Goal: Task Accomplishment & Management: Complete application form

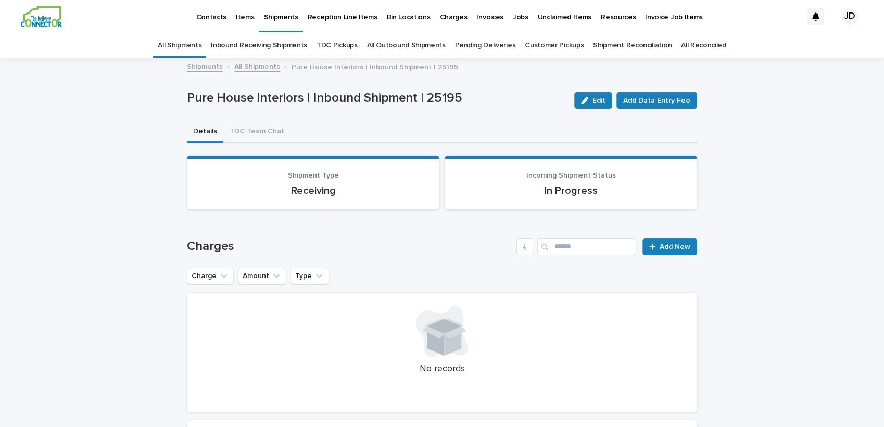
click at [207, 14] on p "Contacts" at bounding box center [211, 11] width 31 height 22
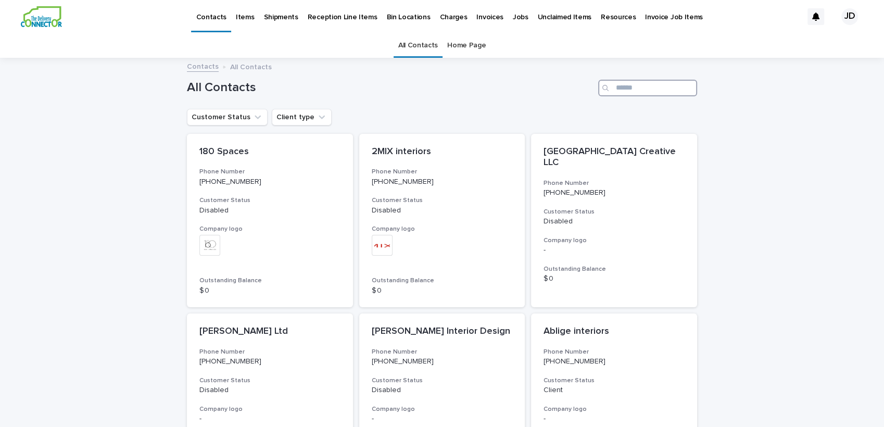
click at [625, 91] on input "Search" at bounding box center [647, 88] width 99 height 17
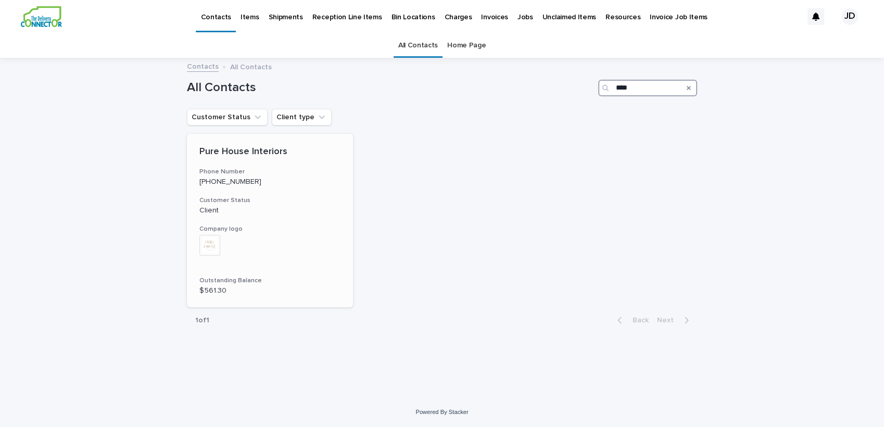
type input "****"
click at [262, 169] on h3 "Phone Number" at bounding box center [269, 172] width 141 height 8
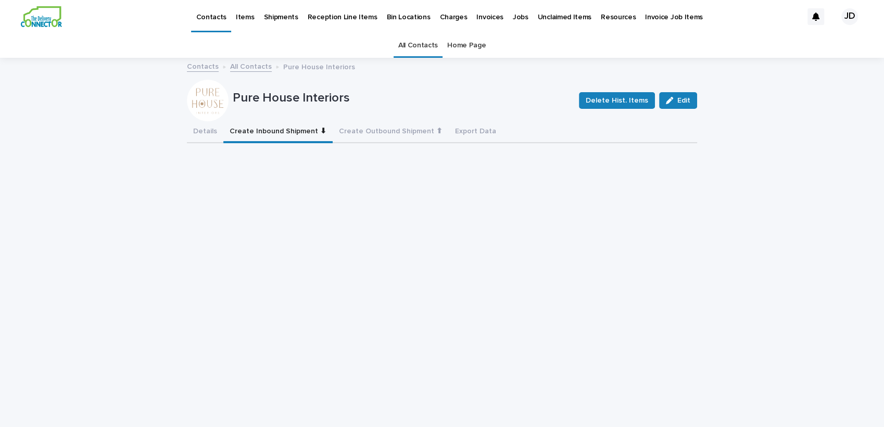
click at [250, 123] on button "Create Inbound Shipment ⬇" at bounding box center [277, 132] width 109 height 22
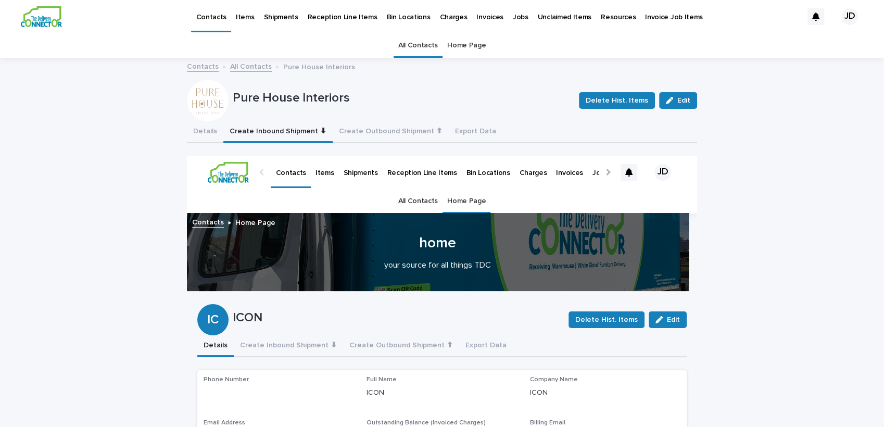
click at [416, 48] on link "All Contacts" at bounding box center [418, 45] width 40 height 24
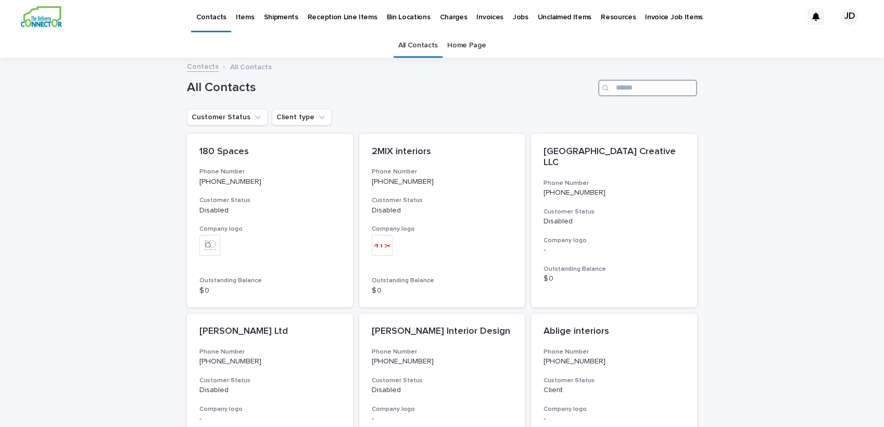
click at [631, 94] on input "Search" at bounding box center [647, 88] width 99 height 17
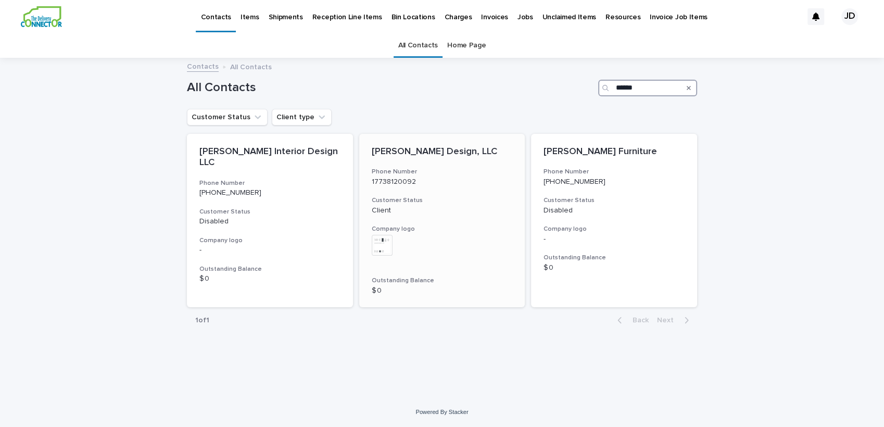
type input "******"
click at [491, 194] on div "[PERSON_NAME] Design, LLC Phone Number 17738120092 Customer Status Client Compa…" at bounding box center [442, 221] width 166 height 174
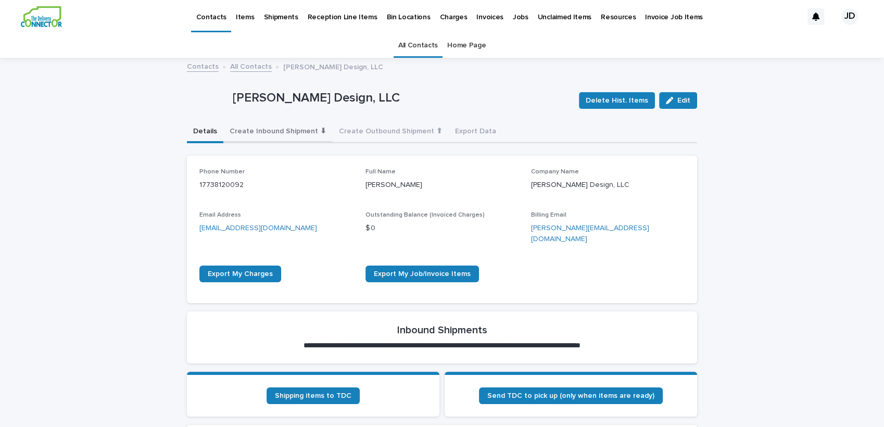
click at [250, 126] on button "Create Inbound Shipment ⬇" at bounding box center [277, 132] width 109 height 22
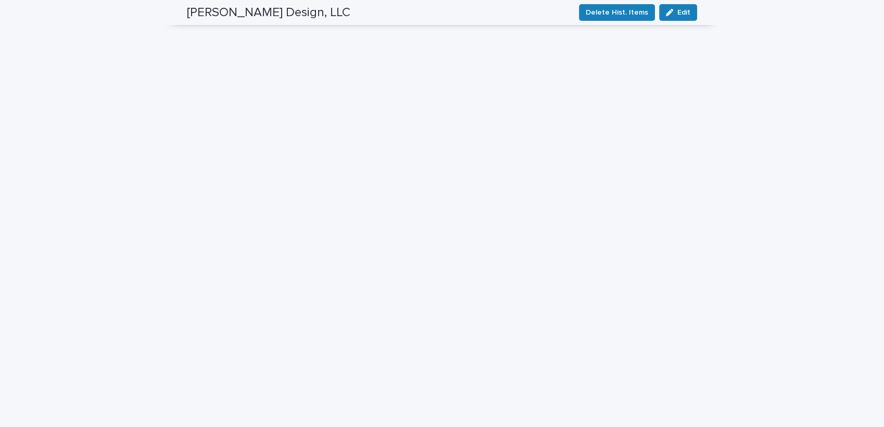
scroll to position [486, 0]
